Goal: Information Seeking & Learning: Learn about a topic

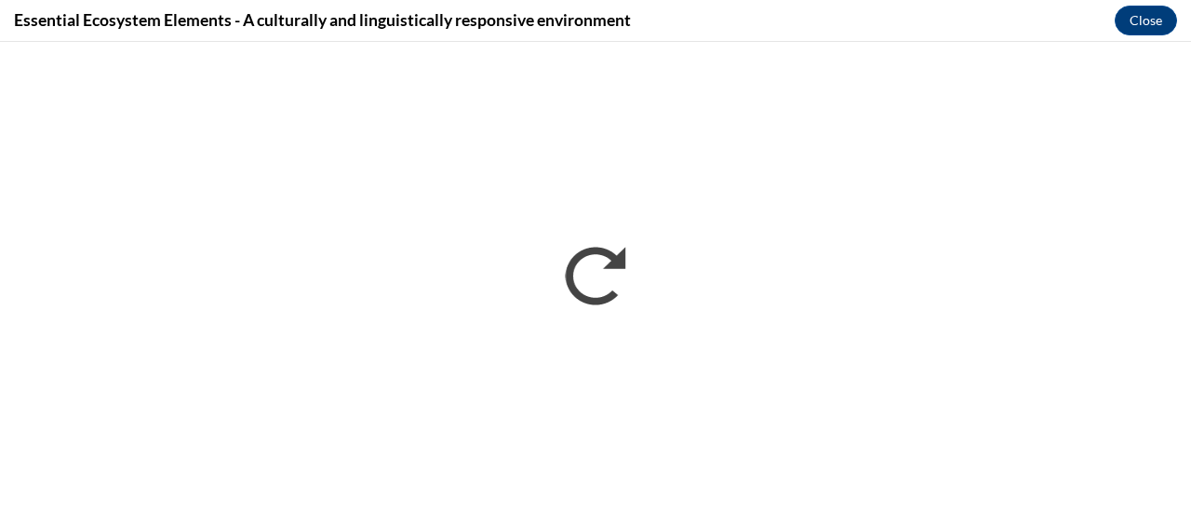
scroll to position [1303, 0]
